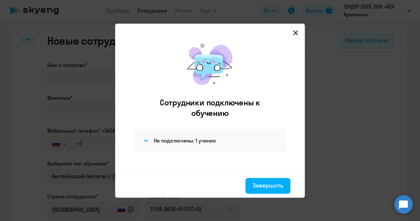
select select "english_adult_not_native_speaker"
select select "3"
click at [298, 37] on div "Сотрудники подключены к обучению Не подключены: 1 ученик" at bounding box center [210, 105] width 179 height 137
click at [293, 33] on svg-icon at bounding box center [296, 33] width 8 height 8
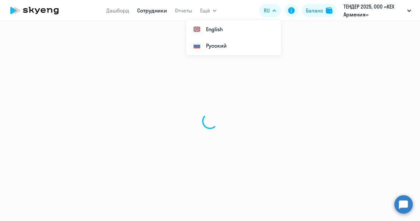
select select "30"
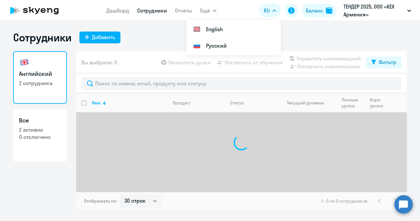
click at [147, 11] on link "Сотрудники" at bounding box center [152, 10] width 30 height 7
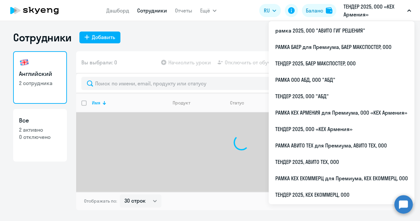
click at [372, 4] on p "ТЕНДЕР 2025, ООО «КЕХ Армения»" at bounding box center [374, 11] width 61 height 16
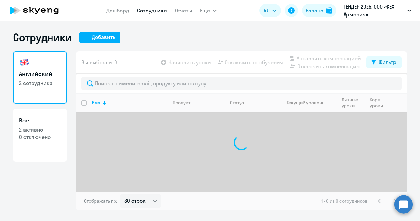
click at [398, 13] on p "ТЕНДЕР 2025, ООО «КЕХ Армения»" at bounding box center [374, 11] width 61 height 16
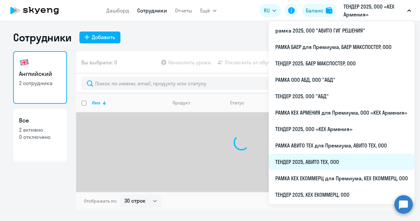
click at [306, 156] on li "ТЕНДЕР 2025, АВИТО ТЕХ, ООО" at bounding box center [342, 162] width 146 height 16
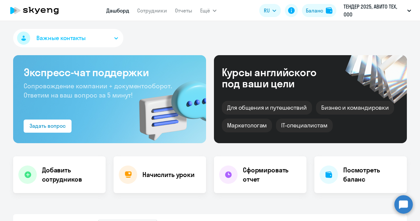
select select "30"
click at [155, 15] on nav "Дашборд Сотрудники Отчеты" at bounding box center [149, 10] width 86 height 13
click at [155, 11] on link "Сотрудники" at bounding box center [152, 10] width 30 height 7
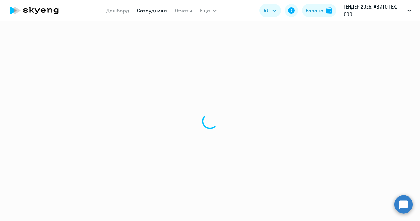
select select "30"
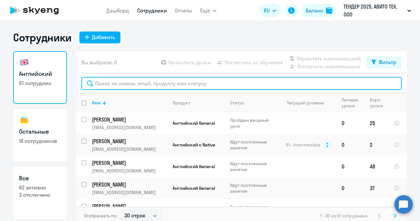
click at [141, 84] on input "text" at bounding box center [241, 83] width 321 height 13
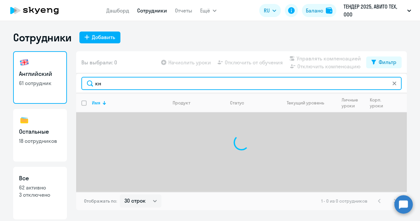
type input "к"
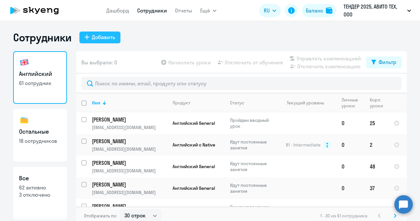
click at [115, 39] on button "Добавить" at bounding box center [99, 38] width 41 height 12
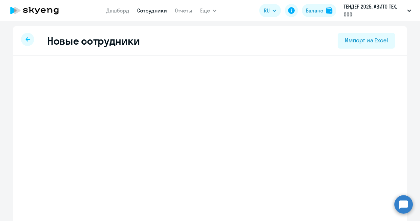
select select "english_adult_not_native_speaker"
select select "3"
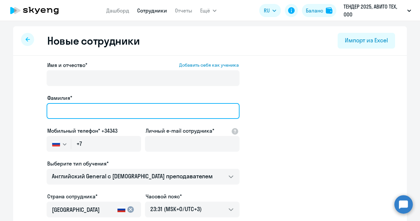
click at [83, 112] on input "Фамилия*" at bounding box center [143, 111] width 193 height 16
type input "[PERSON_NAME]"
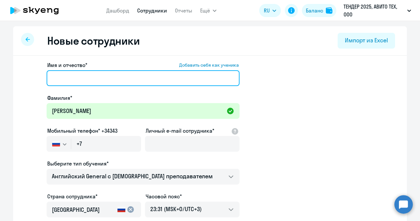
click at [115, 81] on input "Имя и отчество* Добавить себя как ученика" at bounding box center [143, 78] width 193 height 16
paste input "[PERSON_NAME]"
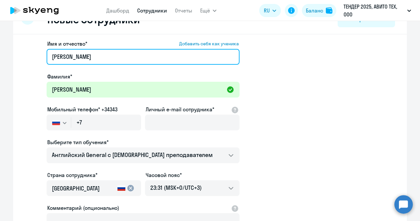
scroll to position [22, 0]
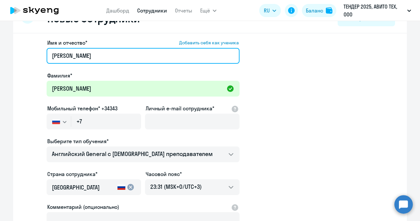
type input "[PERSON_NAME]"
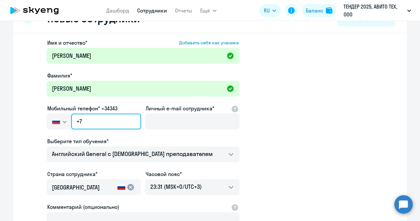
click at [118, 118] on input "+7" at bounding box center [106, 122] width 70 height 16
paste input "[PHONE_NUMBER]"
type input "[PHONE_NUMBER]"
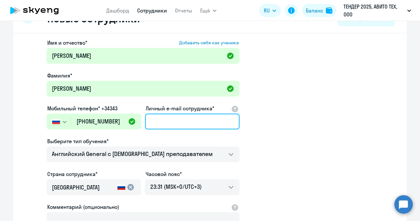
click at [177, 119] on input "Личный e-mail сотрудника*" at bounding box center [192, 122] width 95 height 16
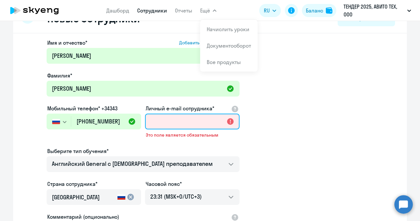
paste input "[EMAIL_ADDRESS][DOMAIN_NAME]"
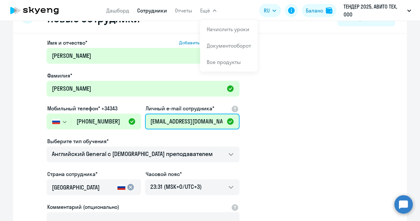
click at [154, 123] on input "[EMAIL_ADDRESS][DOMAIN_NAME]" at bounding box center [192, 122] width 95 height 16
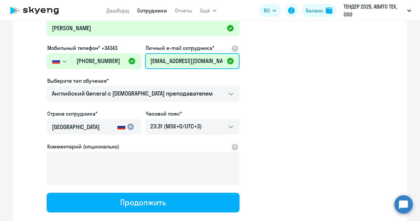
scroll to position [123, 0]
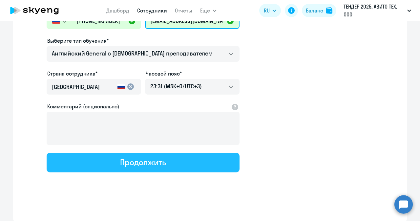
type input "[EMAIL_ADDRESS][DOMAIN_NAME]"
click at [152, 158] on div "Продолжить" at bounding box center [143, 162] width 46 height 11
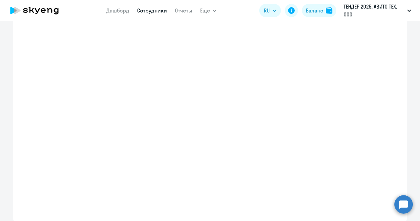
scroll to position [160, 0]
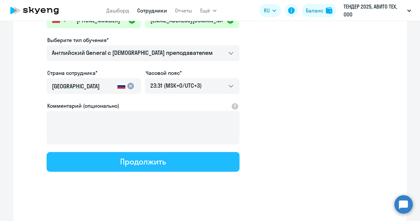
select select "english_adult_not_native_speaker"
select select "3"
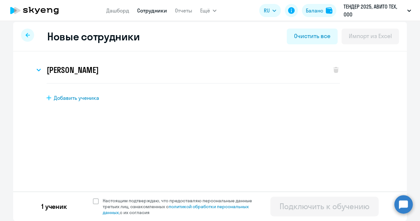
scroll to position [0, 0]
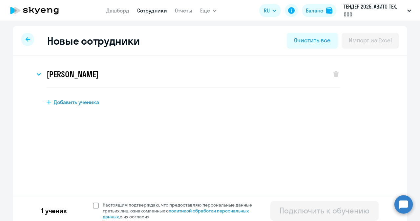
click at [95, 205] on span at bounding box center [96, 206] width 6 height 6
click at [93, 202] on input "Настоящим подтверждаю, что предоставляю персональные данные третьих лиц, ознако…" at bounding box center [93, 202] width 0 height 0
checkbox input "true"
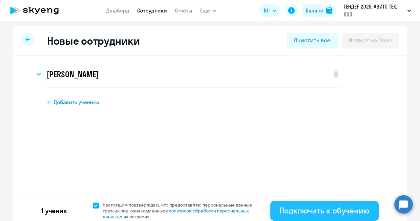
click at [342, 212] on div "Подключить к обучению" at bounding box center [325, 210] width 90 height 11
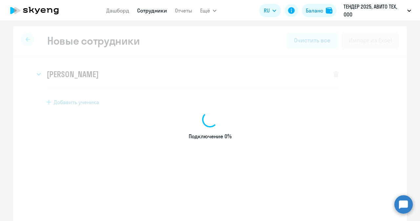
select select "english_adult_not_native_speaker"
select select "3"
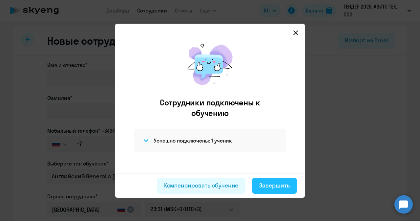
click at [277, 189] on div "Завершить" at bounding box center [274, 185] width 31 height 9
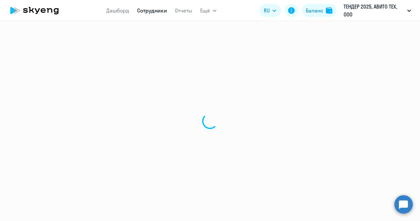
select select "30"
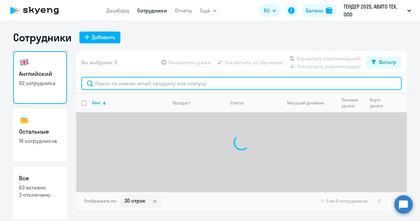
click at [136, 78] on input "text" at bounding box center [241, 83] width 321 height 13
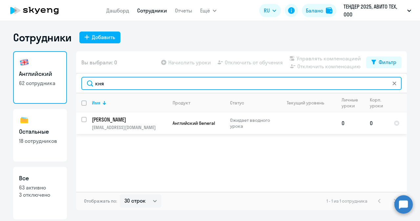
type input "кня"
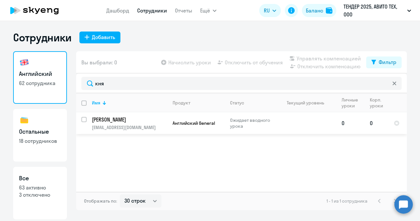
click at [149, 124] on td "[PERSON_NAME] [EMAIL_ADDRESS][DOMAIN_NAME]" at bounding box center [127, 123] width 81 height 22
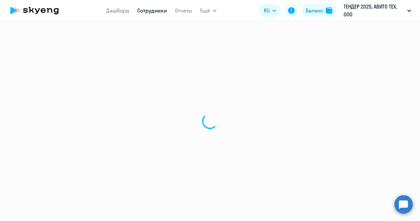
select select "english"
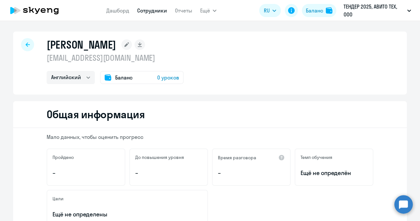
click at [157, 77] on span "0 уроков" at bounding box center [168, 78] width 22 height 8
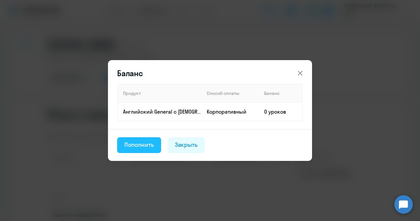
click at [147, 144] on div "Пополнить" at bounding box center [139, 145] width 30 height 9
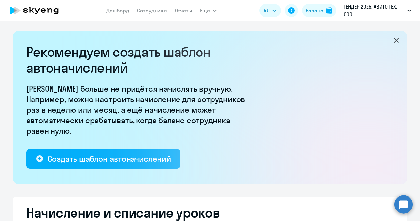
select select "10"
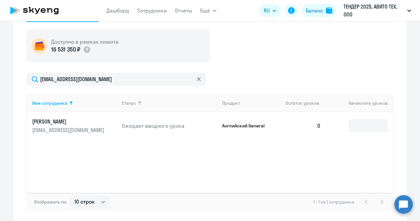
scroll to position [235, 0]
click at [349, 128] on input at bounding box center [368, 125] width 39 height 13
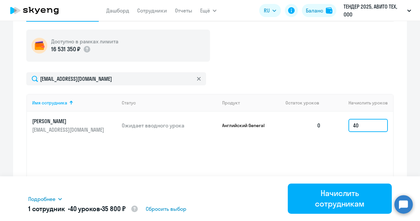
type input "40"
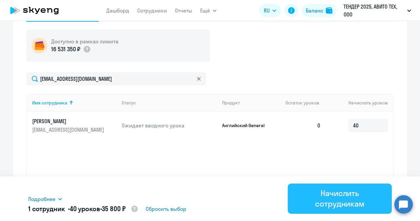
click at [348, 199] on div "Начислить сотрудникам" at bounding box center [340, 198] width 86 height 21
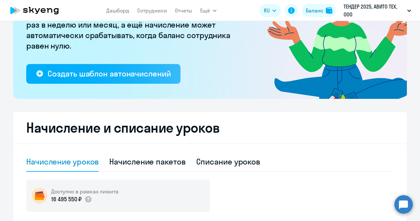
scroll to position [0, 0]
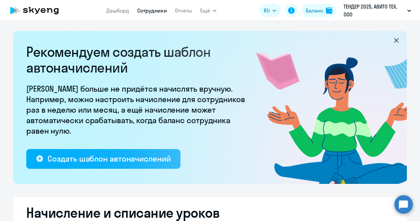
click at [150, 10] on link "Сотрудники" at bounding box center [152, 10] width 30 height 7
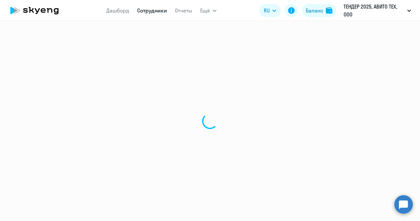
select select "30"
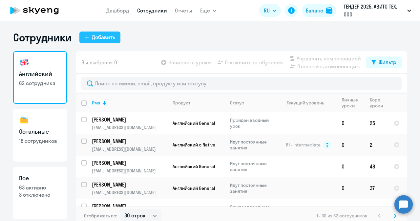
click at [104, 36] on div "Добавить" at bounding box center [103, 37] width 23 height 8
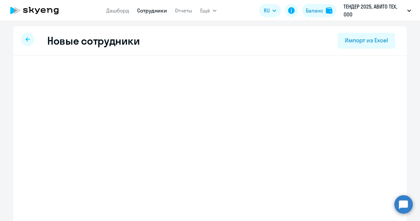
select select "english_adult_not_native_speaker"
select select "3"
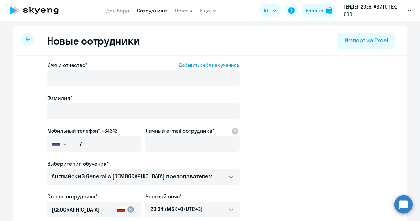
click at [158, 12] on link "Сотрудники" at bounding box center [152, 10] width 30 height 7
select select "30"
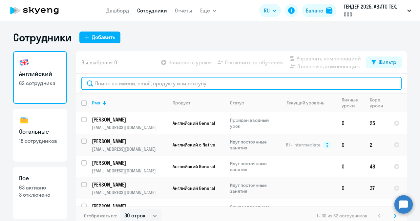
click at [104, 86] on input "text" at bounding box center [241, 83] width 321 height 13
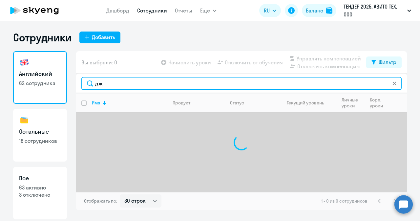
type input "д"
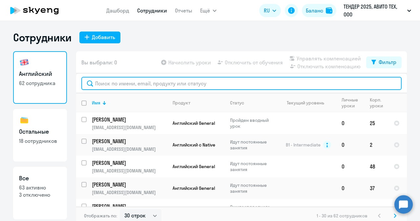
click at [138, 82] on input "text" at bounding box center [241, 83] width 321 height 13
paste input "[EMAIL_ADDRESS][DOMAIN_NAME]"
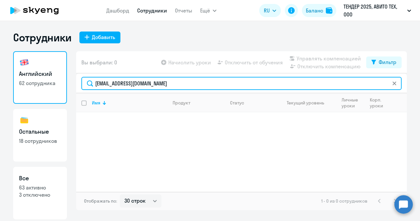
type input "[EMAIL_ADDRESS][DOMAIN_NAME]"
click at [165, 84] on input "[EMAIL_ADDRESS][DOMAIN_NAME]" at bounding box center [241, 83] width 321 height 13
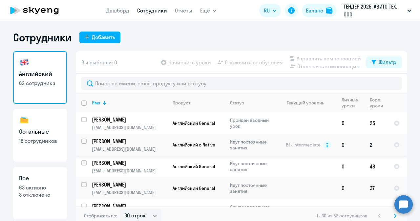
click at [153, 149] on p "[EMAIL_ADDRESS][DOMAIN_NAME]" at bounding box center [129, 149] width 75 height 6
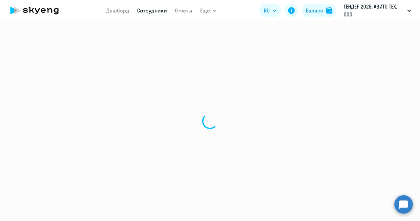
select select "english"
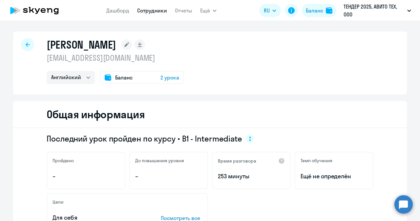
click at [165, 78] on span "2 урока" at bounding box center [170, 78] width 19 height 8
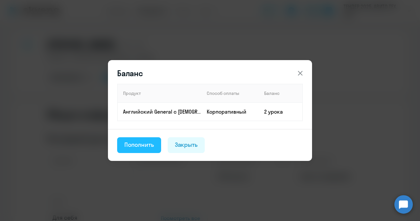
click at [133, 145] on div "Пополнить" at bounding box center [139, 145] width 30 height 9
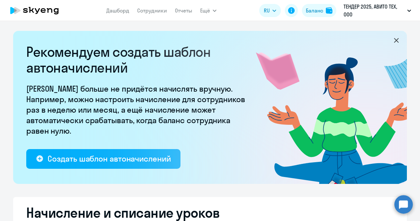
select select "10"
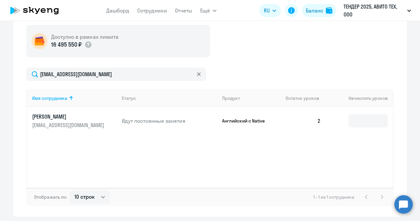
scroll to position [241, 0]
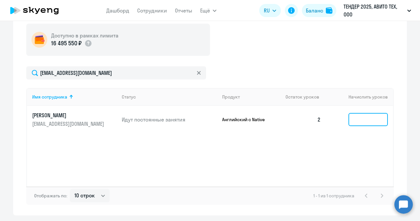
click at [351, 119] on input at bounding box center [368, 119] width 39 height 13
type input "1"
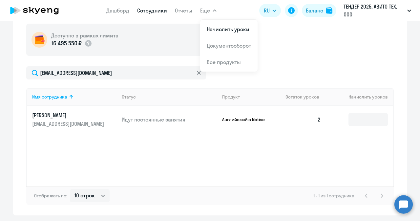
click at [156, 11] on link "Сотрудники" at bounding box center [152, 10] width 30 height 7
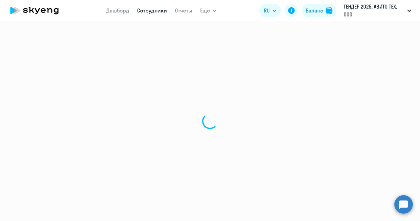
select select "30"
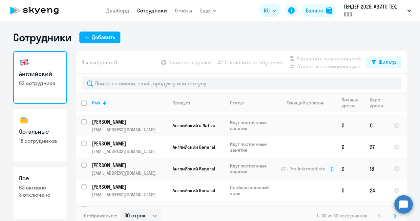
scroll to position [454, 0]
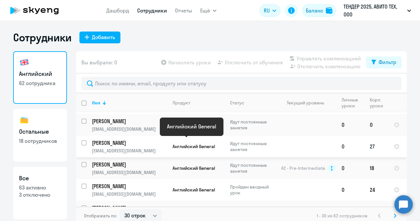
click at [204, 144] on span "Английский General" at bounding box center [194, 147] width 42 height 6
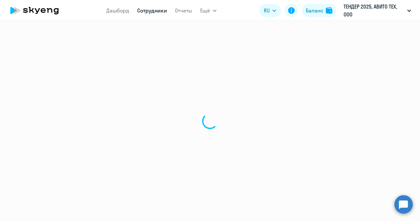
select select "english"
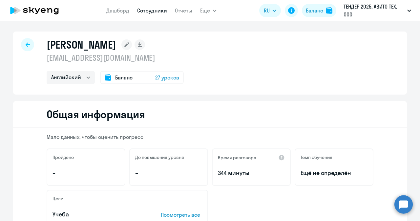
click at [163, 78] on span "27 уроков" at bounding box center [167, 78] width 24 height 8
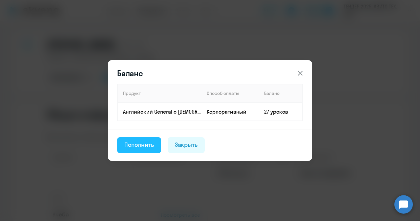
click at [140, 146] on div "Пополнить" at bounding box center [139, 145] width 30 height 9
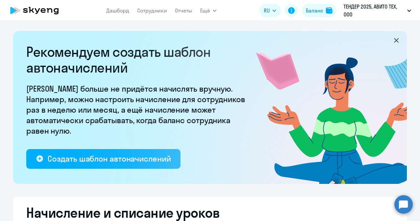
select select "10"
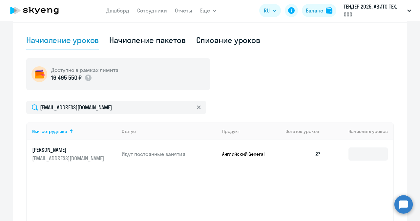
scroll to position [207, 0]
click at [357, 158] on input at bounding box center [368, 153] width 39 height 13
type input "1"
click at [51, 13] on icon at bounding box center [35, 10] width 58 height 16
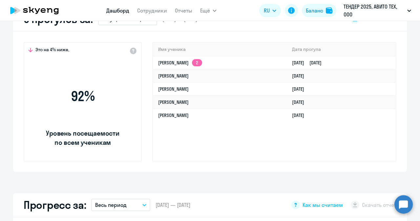
select select "30"
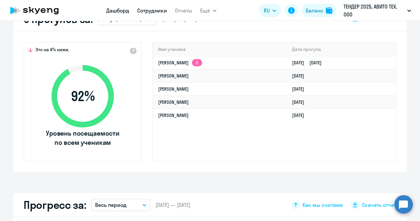
click at [156, 13] on link "Сотрудники" at bounding box center [152, 10] width 30 height 7
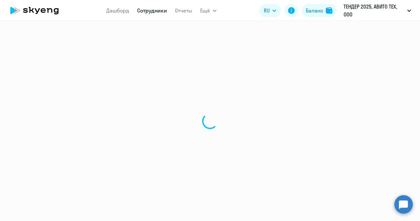
select select "30"
